Goal: Information Seeking & Learning: Check status

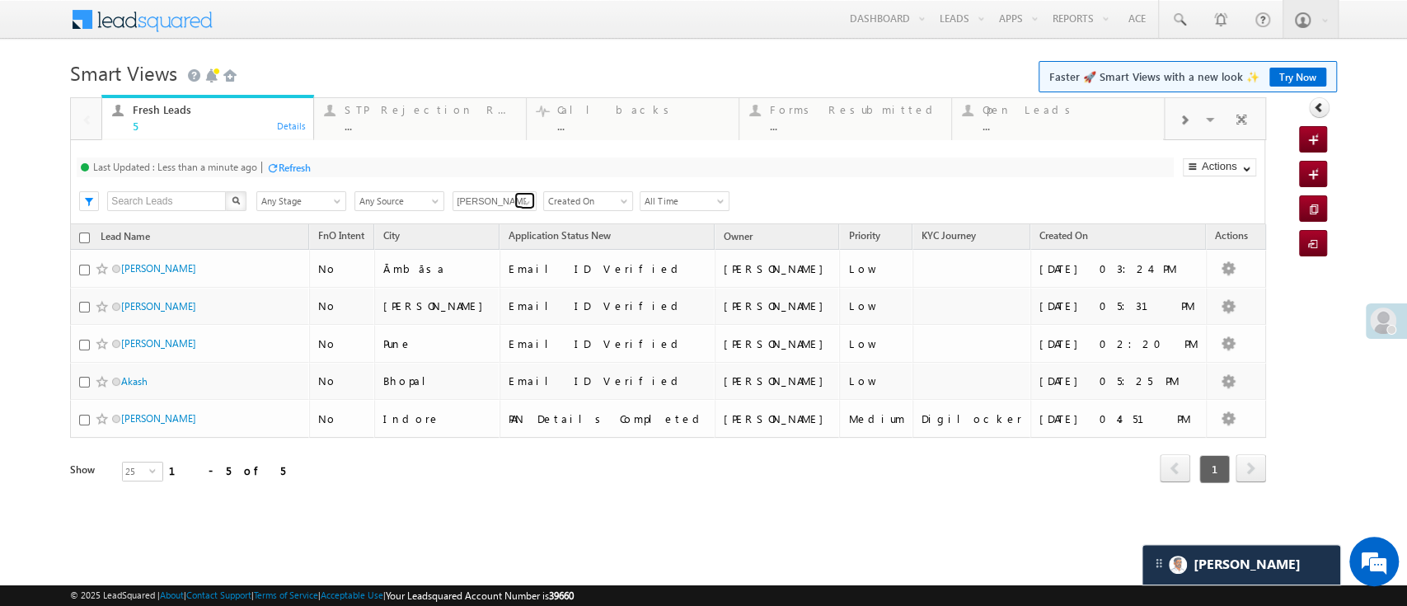
click at [523, 201] on span at bounding box center [526, 202] width 13 height 13
click at [498, 220] on link "Any Owner" at bounding box center [494, 220] width 85 height 19
type input "Any Owner"
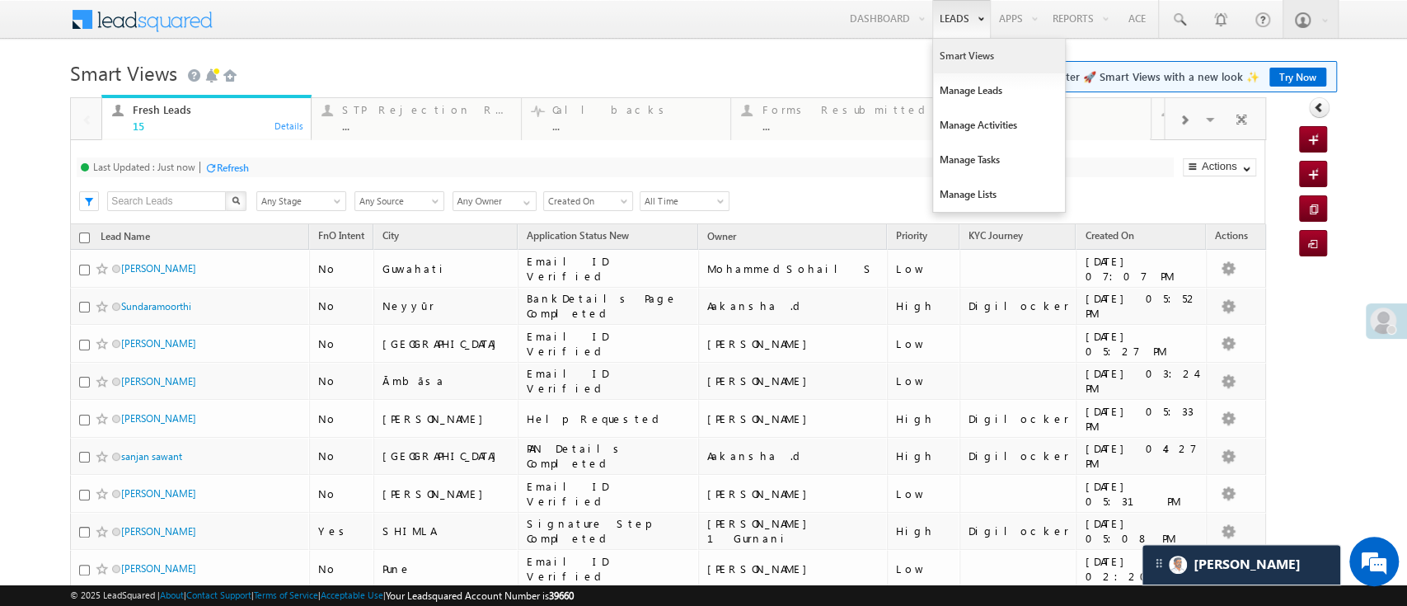
click at [946, 50] on link "Smart Views" at bounding box center [999, 56] width 132 height 35
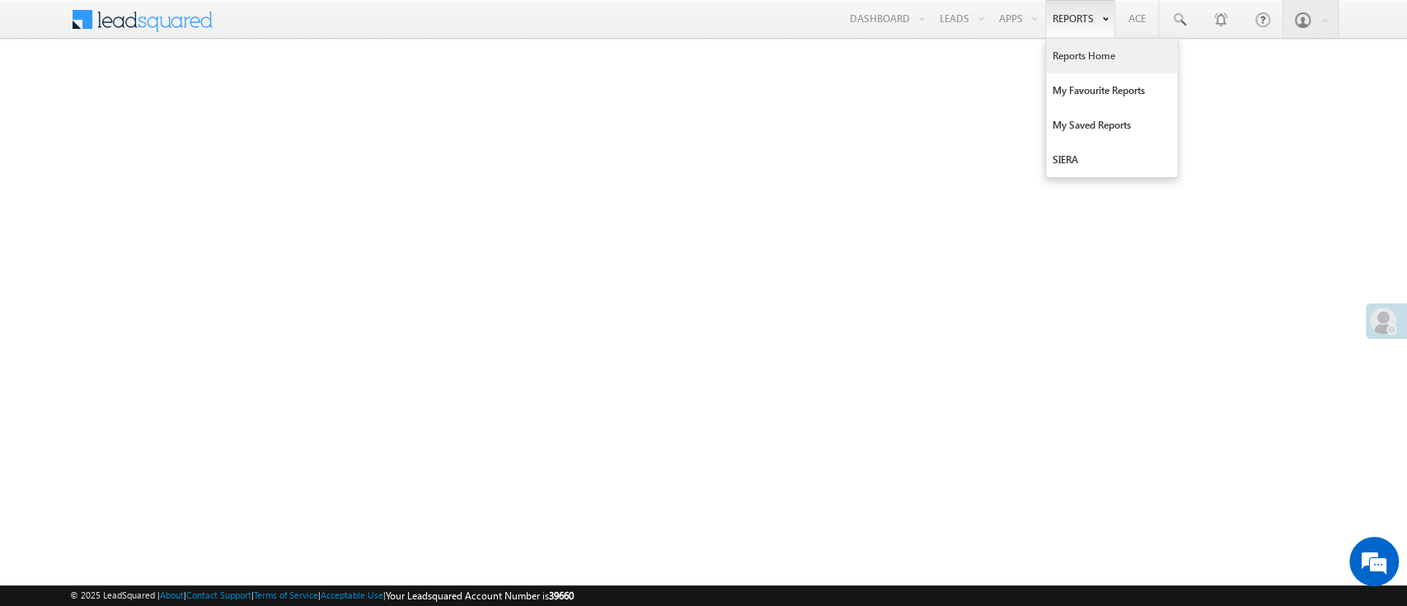
click at [1090, 59] on link "Reports Home" at bounding box center [1112, 56] width 132 height 35
click at [1077, 59] on link "Reports Home" at bounding box center [1112, 56] width 132 height 35
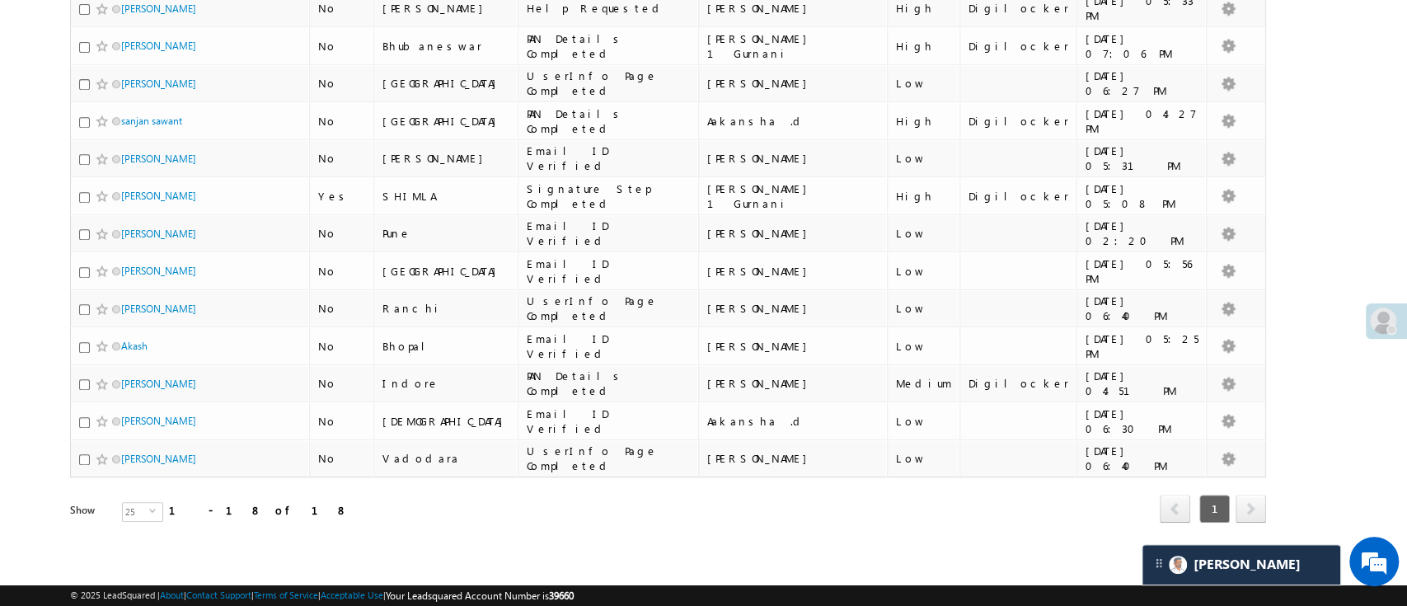
scroll to position [64, 0]
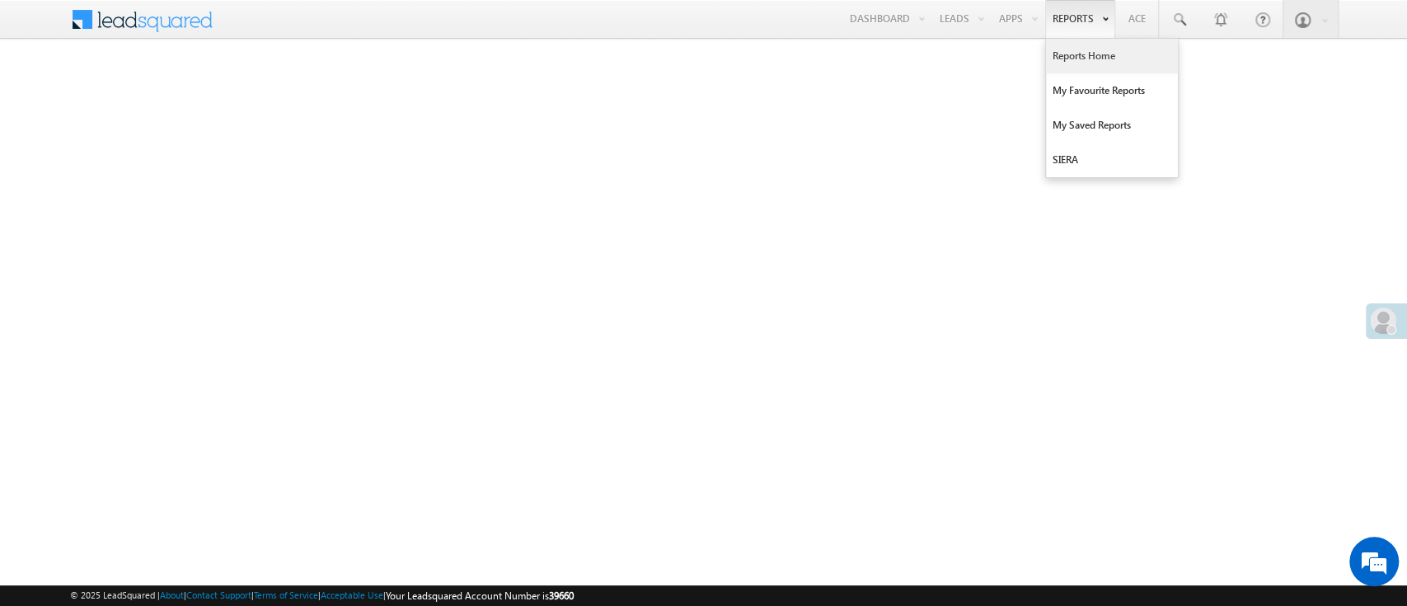
click at [1072, 44] on link "Reports Home" at bounding box center [1112, 56] width 132 height 35
